Goal: Task Accomplishment & Management: Use online tool/utility

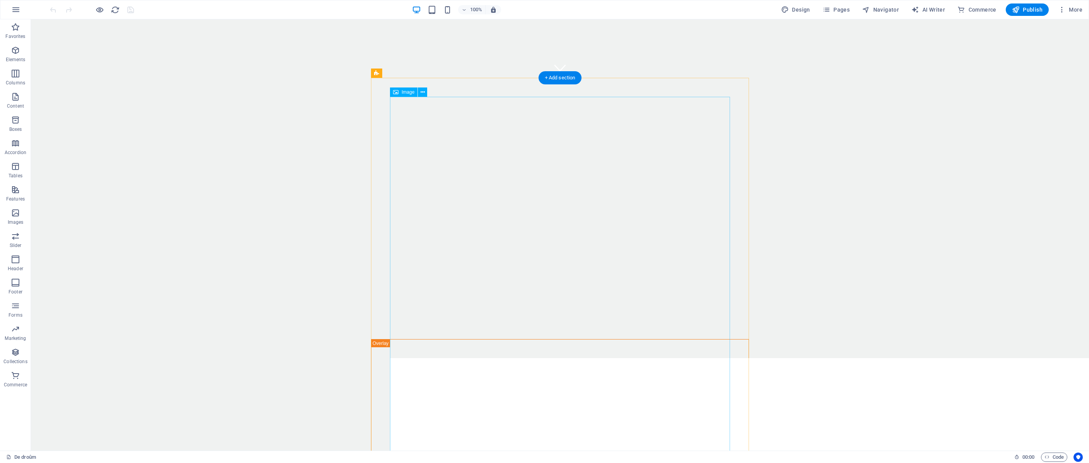
scroll to position [373, 0]
click at [422, 92] on icon at bounding box center [423, 92] width 4 height 8
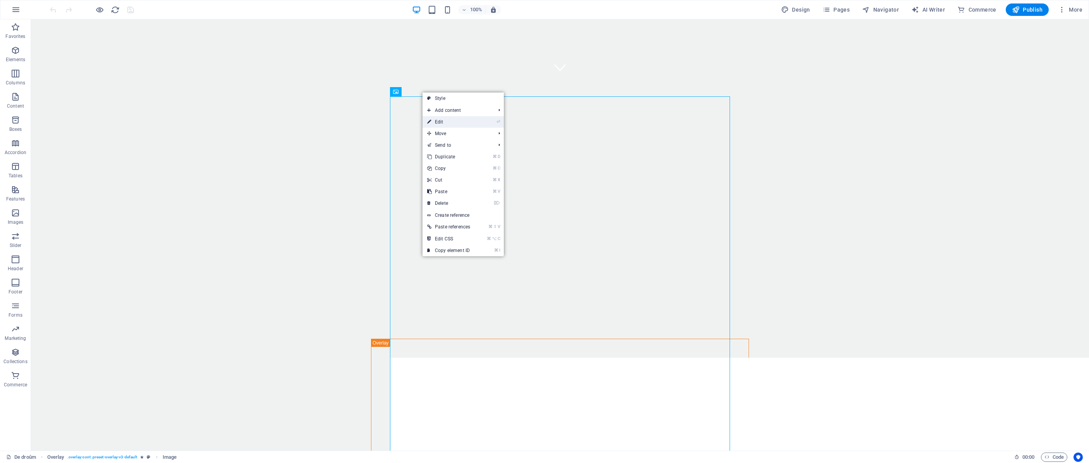
click at [445, 121] on link "⏎ Edit" at bounding box center [449, 122] width 52 height 12
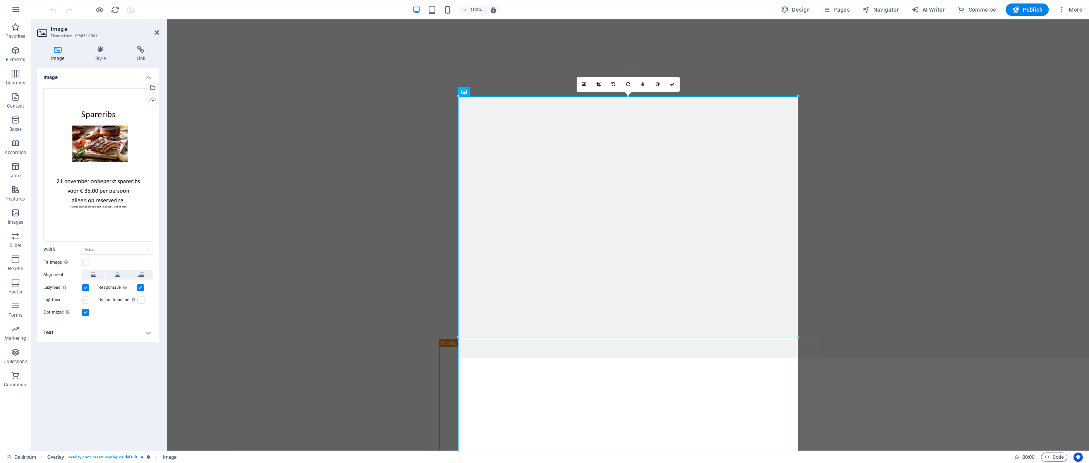
click at [84, 301] on label at bounding box center [85, 300] width 7 height 7
click at [0, 0] on input "Lightbox" at bounding box center [0, 0] width 0 height 0
click at [85, 301] on label at bounding box center [85, 300] width 7 height 7
click at [0, 0] on input "Lightbox" at bounding box center [0, 0] width 0 height 0
click at [141, 301] on label at bounding box center [141, 300] width 7 height 7
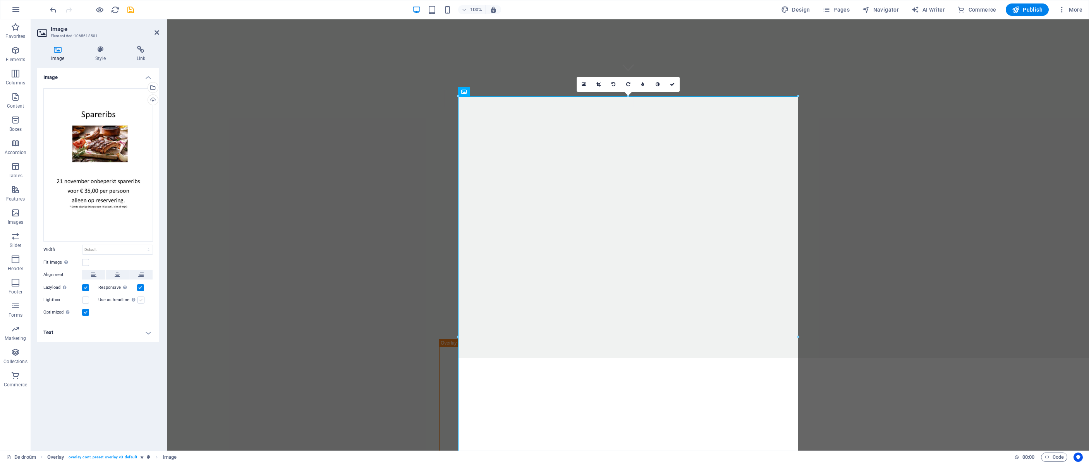
click at [0, 0] on input "Use as headline The image will be wrapped in an H1 headline tag. Useful for giv…" at bounding box center [0, 0] width 0 height 0
click at [141, 301] on label at bounding box center [141, 300] width 7 height 7
click at [0, 0] on input "Use as headline The image will be wrapped in an H1 headline tag. Useful for giv…" at bounding box center [0, 0] width 0 height 0
click at [143, 334] on h4 "Text" at bounding box center [98, 332] width 122 height 19
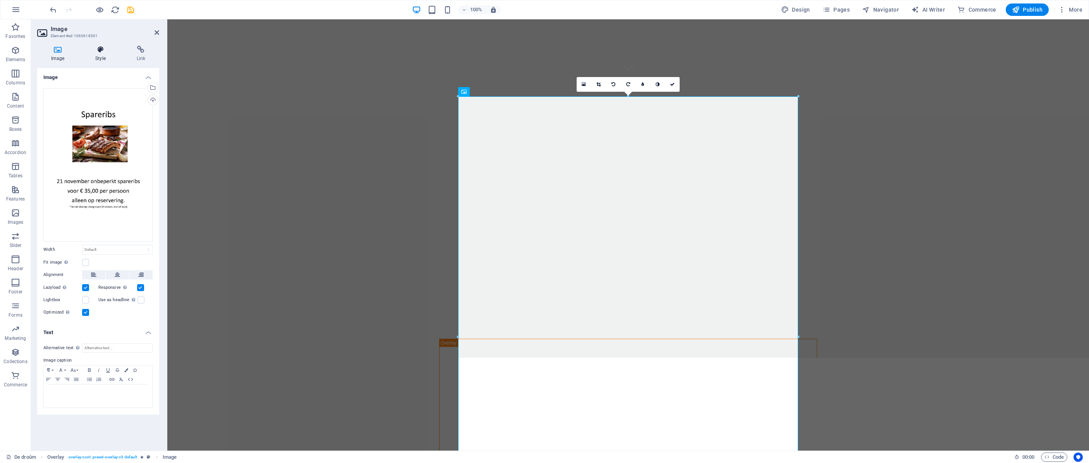
click at [103, 53] on icon at bounding box center [100, 50] width 38 height 8
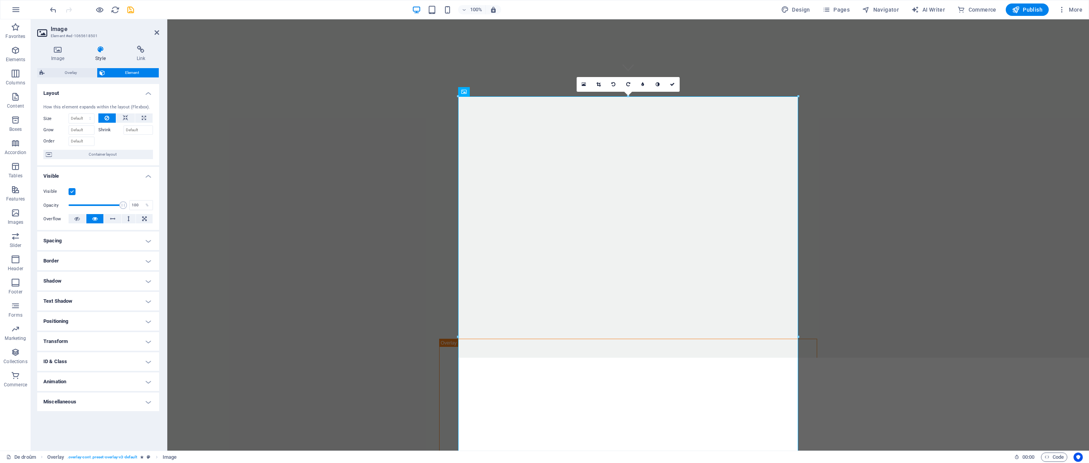
click at [163, 9] on div "100% Design Pages Navigator AI Writer Commerce Publish More" at bounding box center [566, 9] width 1037 height 12
